Goal: Find specific page/section: Find specific page/section

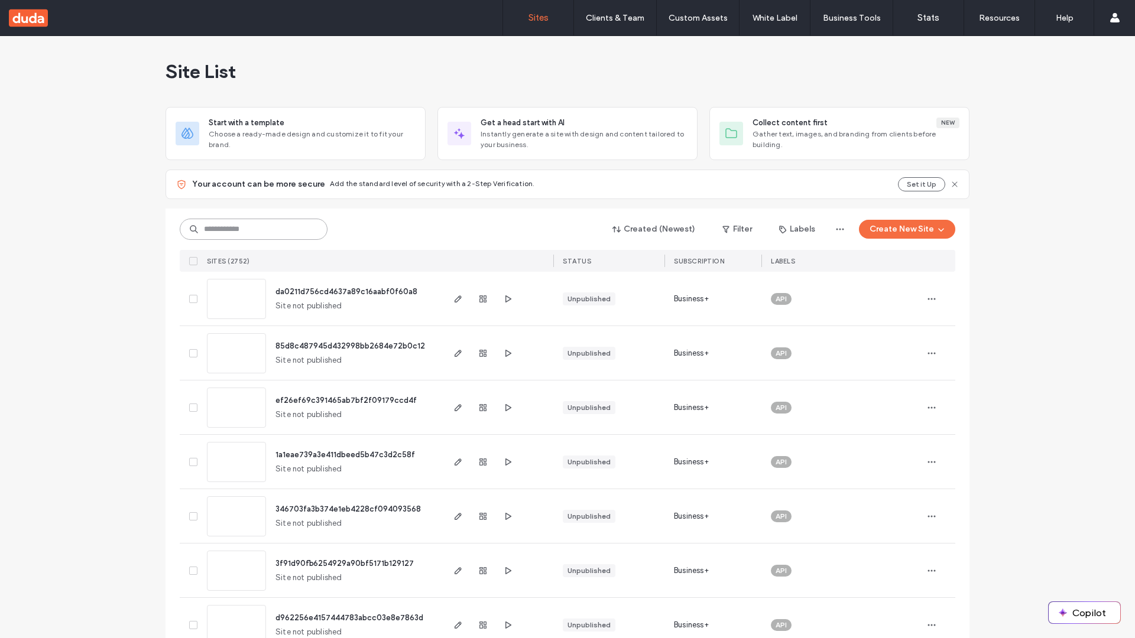
click at [254, 229] on input at bounding box center [254, 229] width 148 height 21
type input "**********"
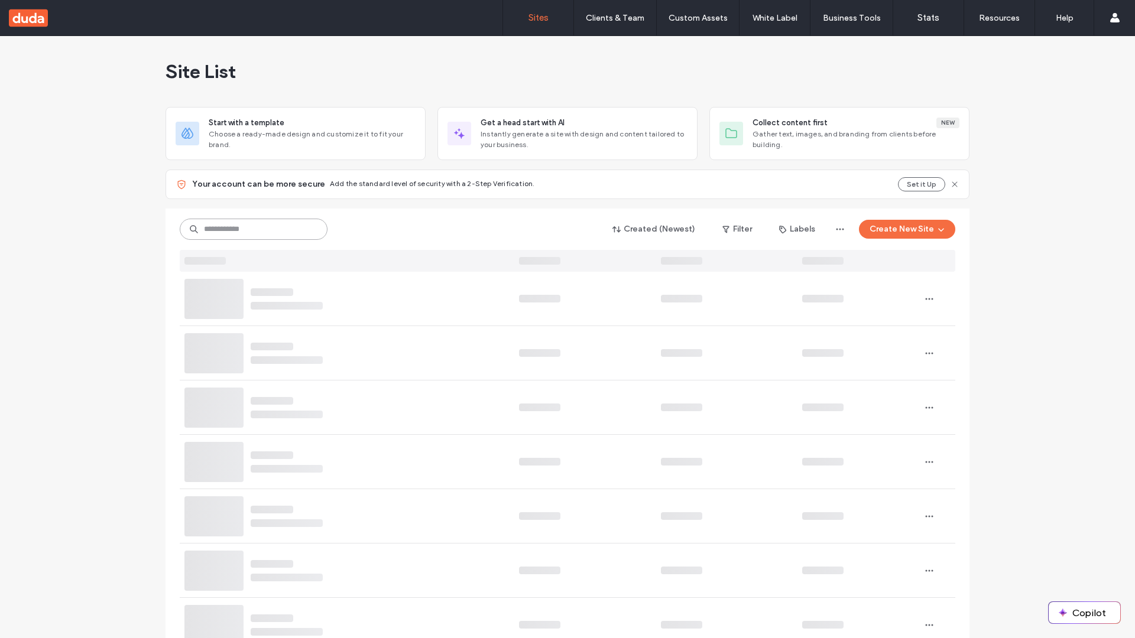
click at [254, 229] on input at bounding box center [254, 229] width 148 height 21
type input "**********"
